Goal: Task Accomplishment & Management: Complete application form

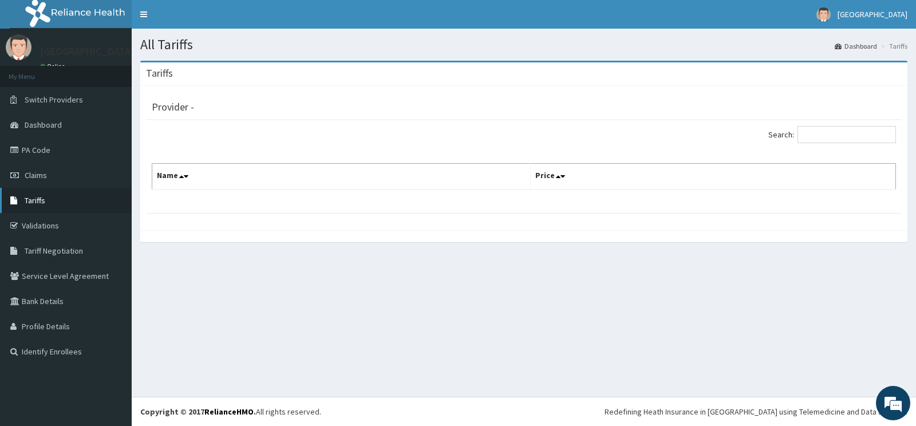
click at [26, 196] on span "Tariffs" at bounding box center [35, 200] width 21 height 10
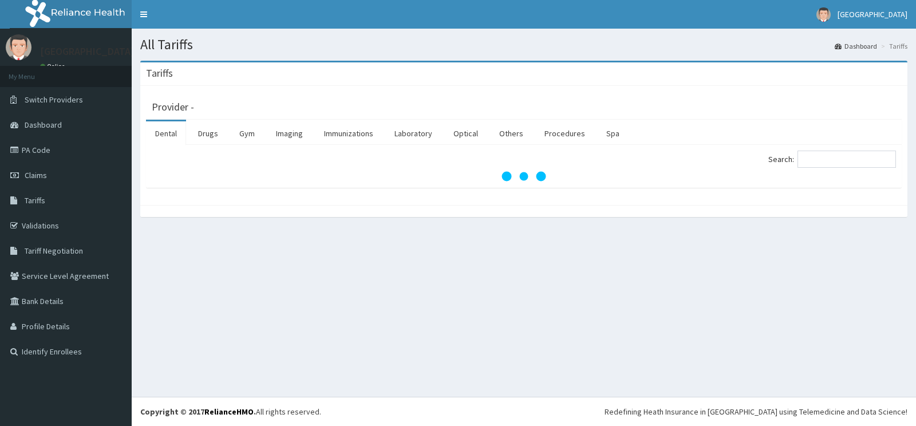
click at [204, 138] on link "Drugs" at bounding box center [208, 133] width 38 height 24
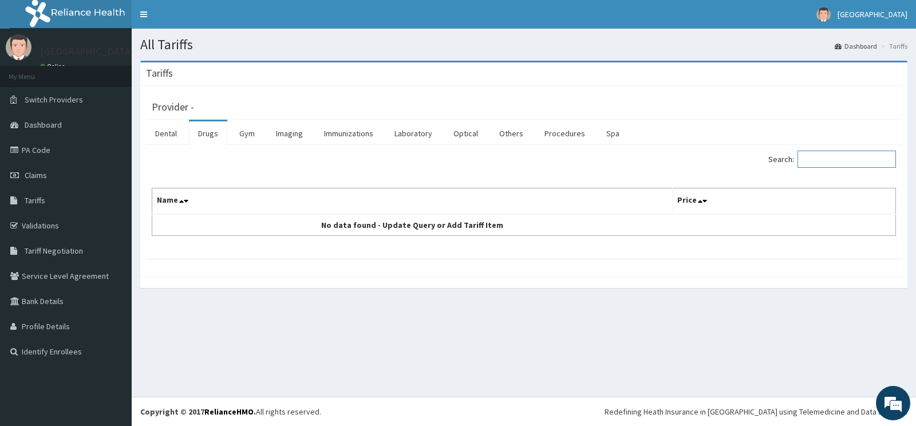
click at [863, 154] on input "Search:" at bounding box center [846, 158] width 98 height 17
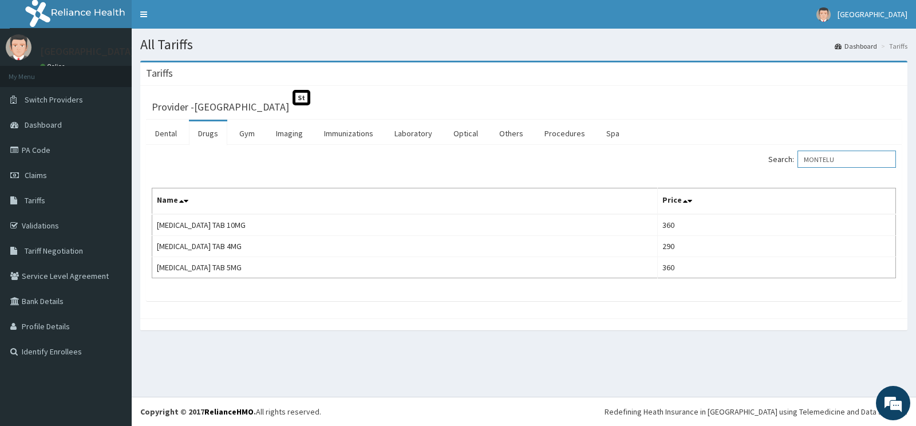
type input "MONTELU"
click at [43, 179] on span "Claims" at bounding box center [36, 175] width 22 height 10
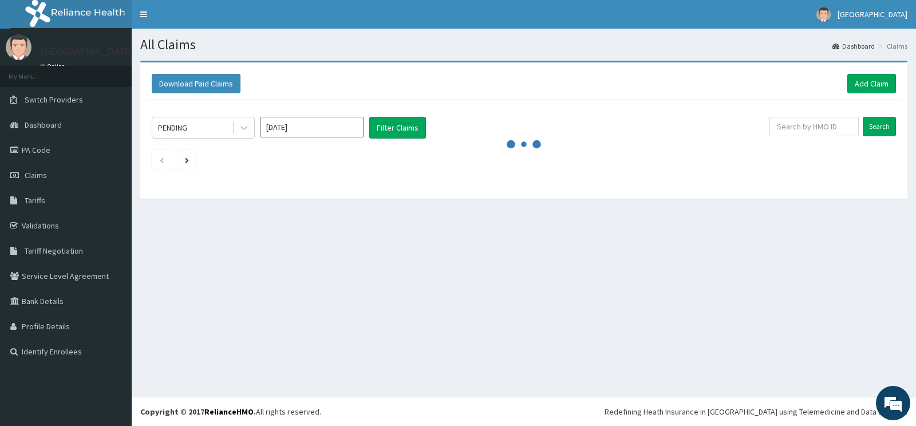
click at [598, 353] on div "All Claims Dashboard Claims Download Paid Claims Add Claim × Note you can only …" at bounding box center [524, 213] width 784 height 368
click at [860, 84] on link "Add Claim" at bounding box center [871, 83] width 49 height 19
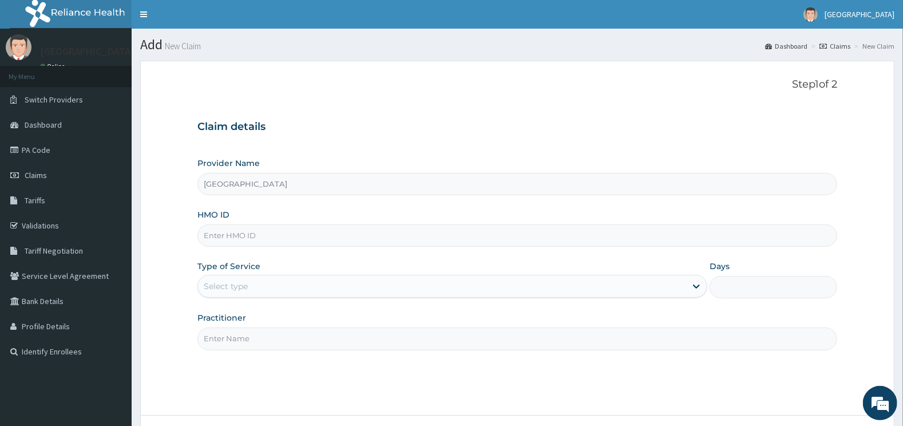
click at [270, 238] on input "HMO ID" at bounding box center [517, 235] width 640 height 22
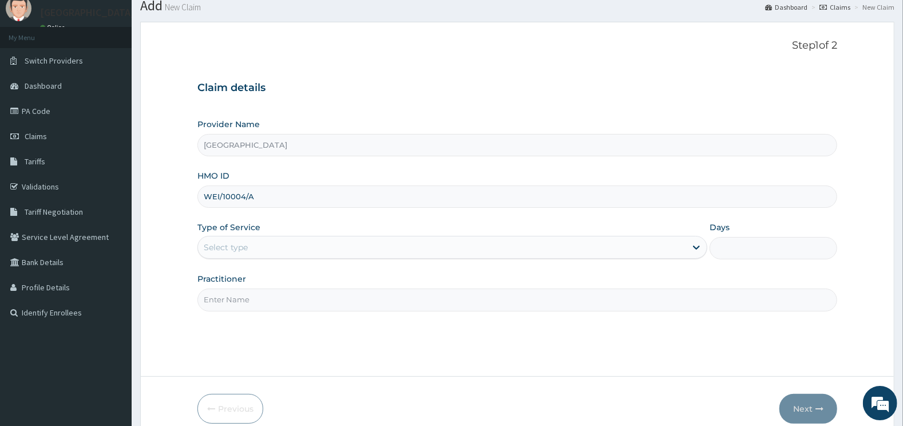
scroll to position [92, 0]
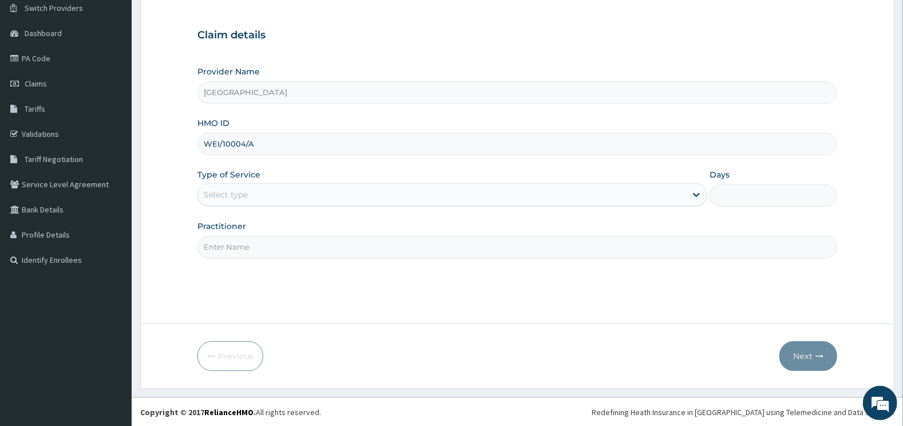
type input "WEI/10004/A"
click at [404, 189] on div "Select type" at bounding box center [442, 194] width 489 height 18
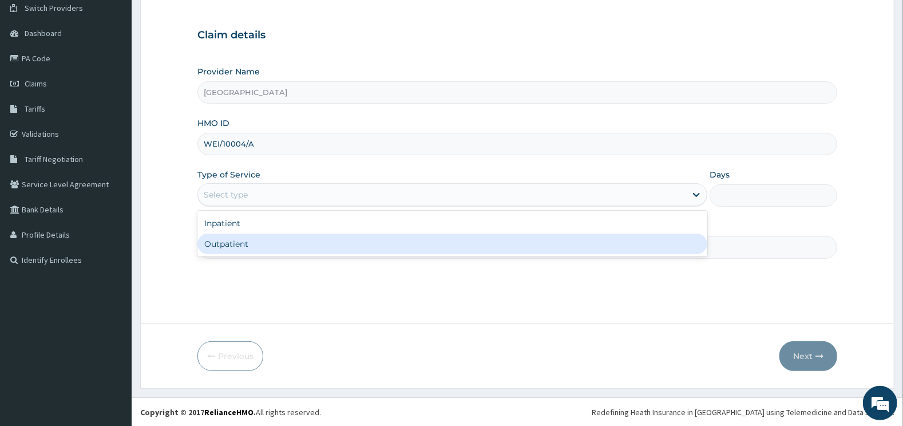
click at [247, 241] on div "Outpatient" at bounding box center [452, 243] width 510 height 21
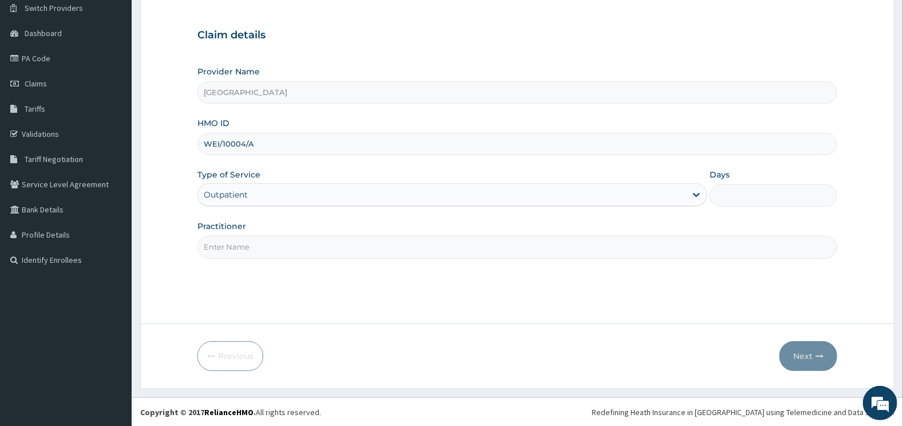
type input "1"
drag, startPoint x: 265, startPoint y: 241, endPoint x: 265, endPoint y: 248, distance: 6.3
click at [265, 243] on input "Practitioner" at bounding box center [517, 247] width 640 height 22
type input "DERMATOLOGY"
click at [805, 355] on button "Next" at bounding box center [808, 356] width 58 height 30
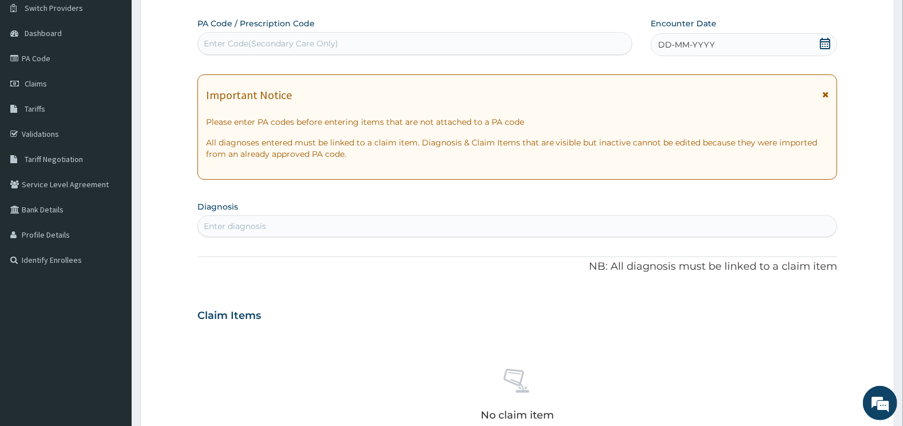
scroll to position [0, 0]
click at [513, 42] on div "Enter Code(Secondary Care Only)" at bounding box center [415, 43] width 434 height 18
drag, startPoint x: 359, startPoint y: 50, endPoint x: 369, endPoint y: 39, distance: 14.6
click at [365, 44] on div "Enter Code(Secondary Care Only)" at bounding box center [415, 43] width 434 height 18
click at [369, 39] on div "Enter Code(Secondary Care Only)" at bounding box center [415, 43] width 434 height 18
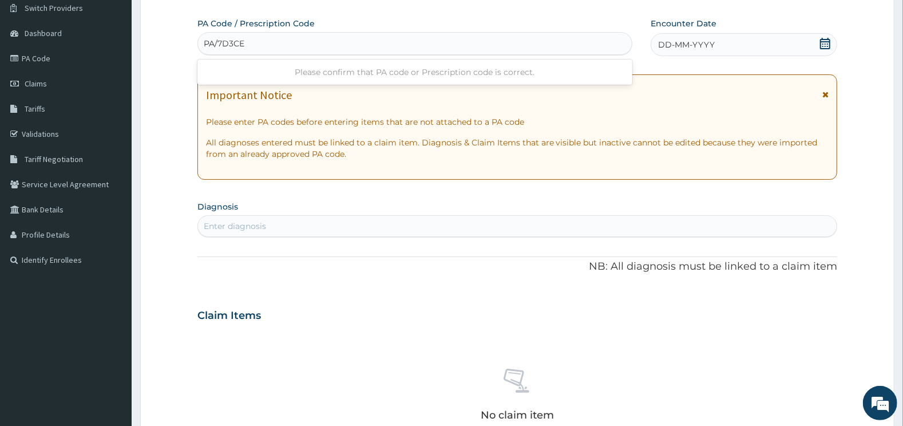
type input "PA/7D3CEB"
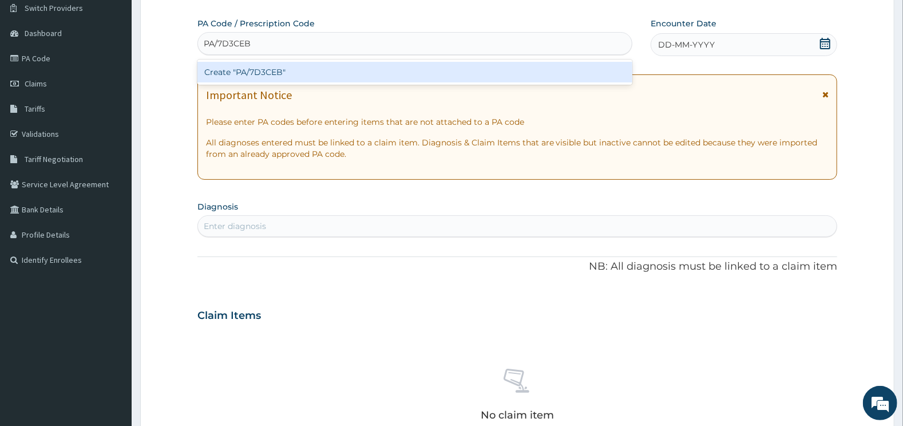
click at [363, 65] on div "Create "PA/7D3CEB"" at bounding box center [414, 72] width 435 height 21
